Goal: Information Seeking & Learning: Learn about a topic

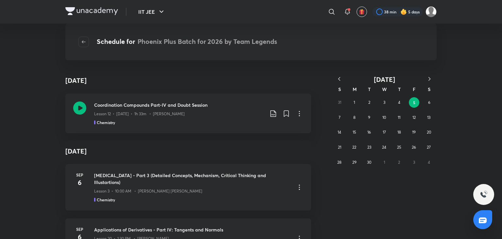
click at [340, 80] on icon "button" at bounding box center [339, 79] width 7 height 7
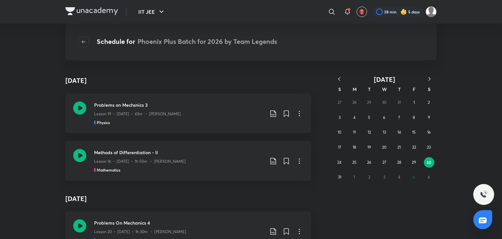
click at [340, 80] on icon "button" at bounding box center [339, 79] width 7 height 7
click at [398, 116] on abbr "10" at bounding box center [400, 117] width 4 height 5
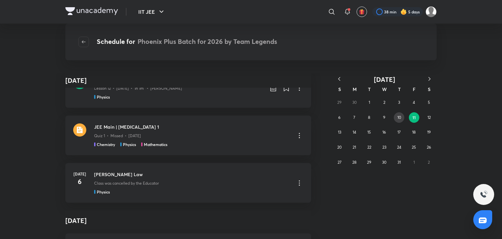
scroll to position [1842, 0]
